Goal: Task Accomplishment & Management: Manage account settings

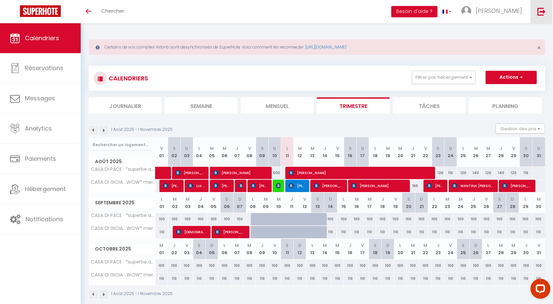
click at [542, 12] on img at bounding box center [541, 11] width 8 height 8
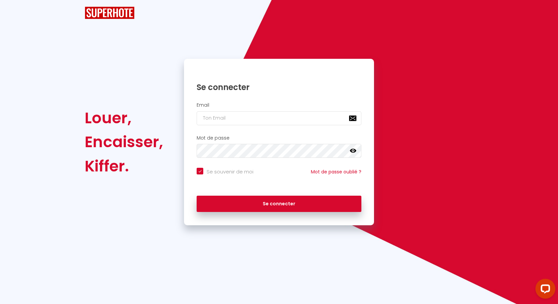
checkbox input "true"
type input "[EMAIL_ADDRESS][DOMAIN_NAME]"
checkbox input "true"
